Goal: Communication & Community: Ask a question

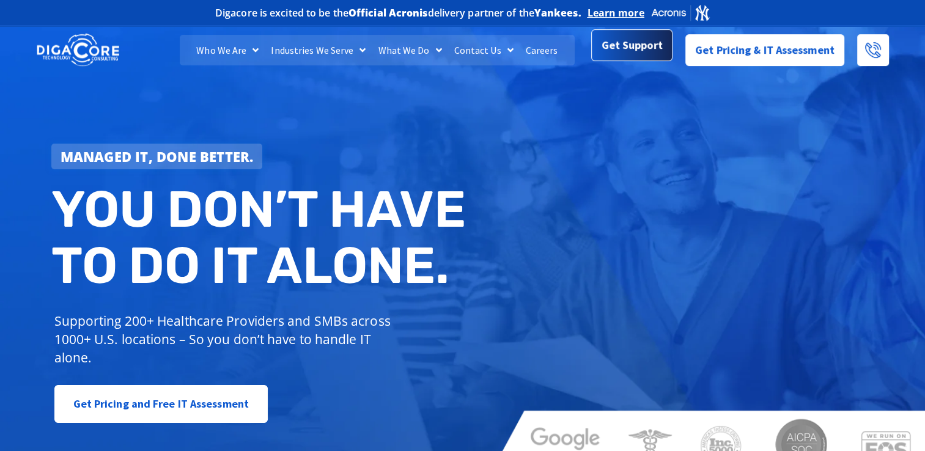
click at [606, 57] on link "Get Support" at bounding box center [631, 45] width 81 height 32
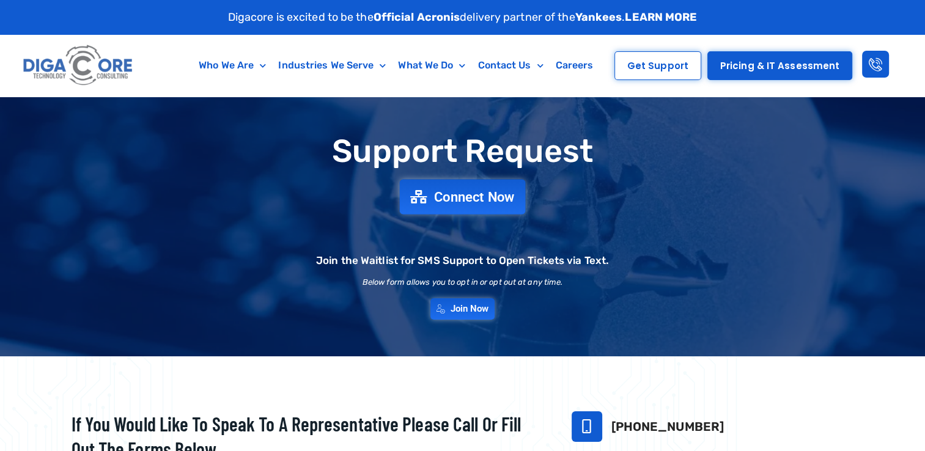
click at [414, 183] on link "Connect Now" at bounding box center [463, 196] width 126 height 35
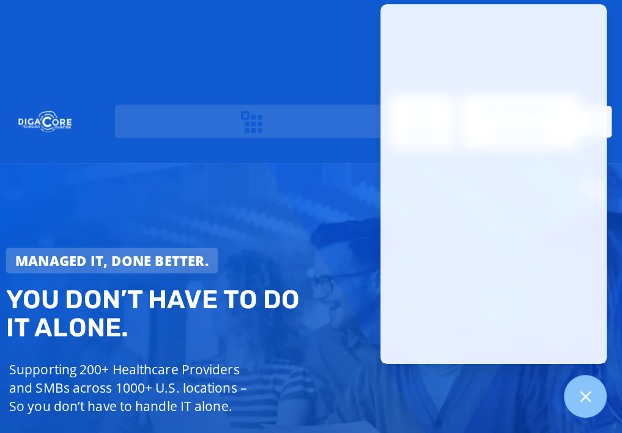
click at [296, 241] on div "Managed IT, done better. You don’t have to do IT alone. Supporting 200+ Healthc…" at bounding box center [161, 359] width 322 height 236
click at [367, 291] on div "Managed IT, done better. You don’t have to do IT alone. Supporting 200+ Healthc…" at bounding box center [311, 344] width 622 height 363
click at [616, 94] on div "Who We Are About Us Our Leadership Testimonials Blog Industries We Serve Health…" at bounding box center [311, 122] width 622 height 56
click at [586, 405] on div at bounding box center [585, 396] width 45 height 45
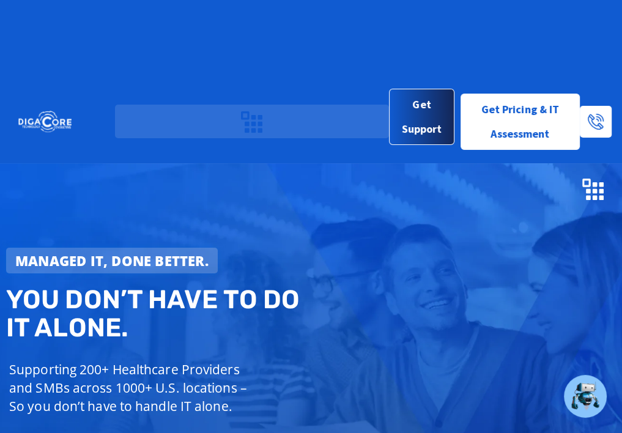
click at [416, 92] on span "Get Support" at bounding box center [421, 116] width 45 height 49
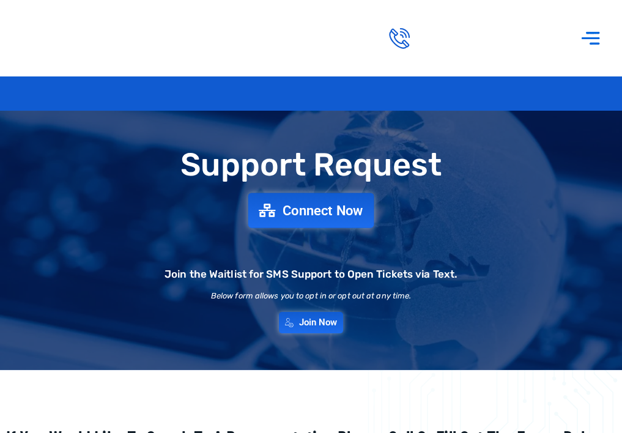
click at [325, 217] on span "Connect Now" at bounding box center [322, 210] width 81 height 13
